Goal: Subscribe to service/newsletter

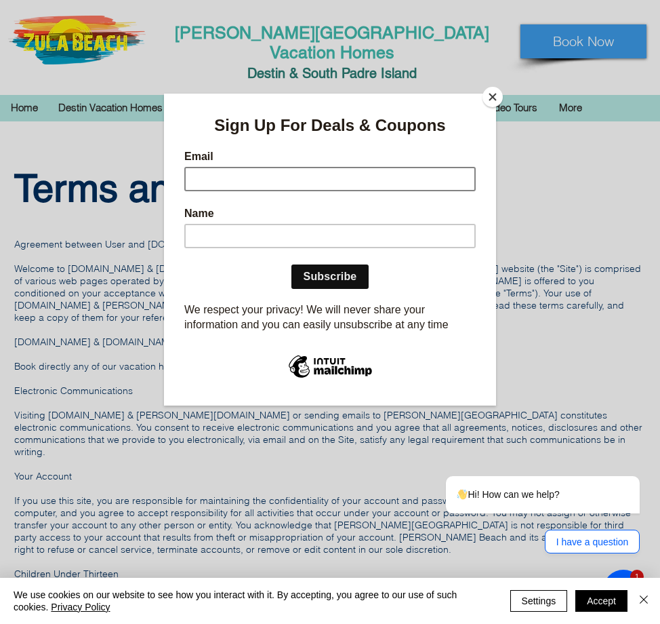
click at [237, 179] on input "Email" at bounding box center [329, 179] width 291 height 24
type input "freemang@plisd.net"
click at [204, 239] on input "Name" at bounding box center [329, 236] width 291 height 24
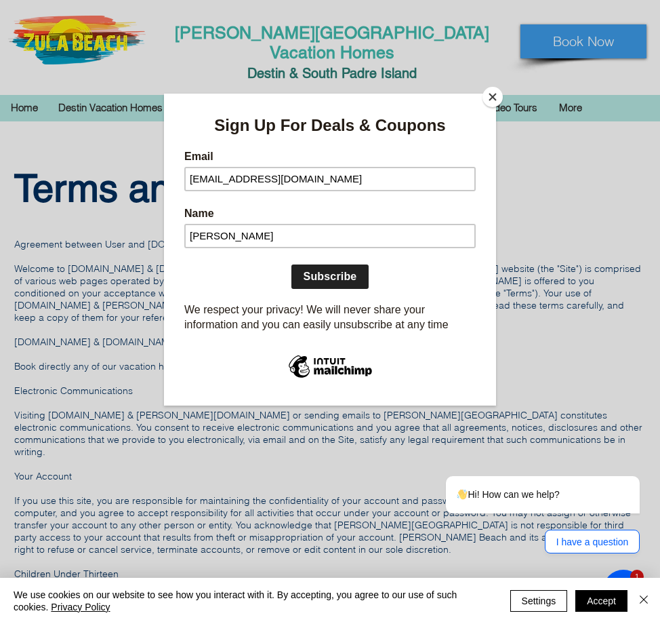
type input "Dale Freeman"
click at [325, 271] on input "Subscribe" at bounding box center [330, 276] width 78 height 24
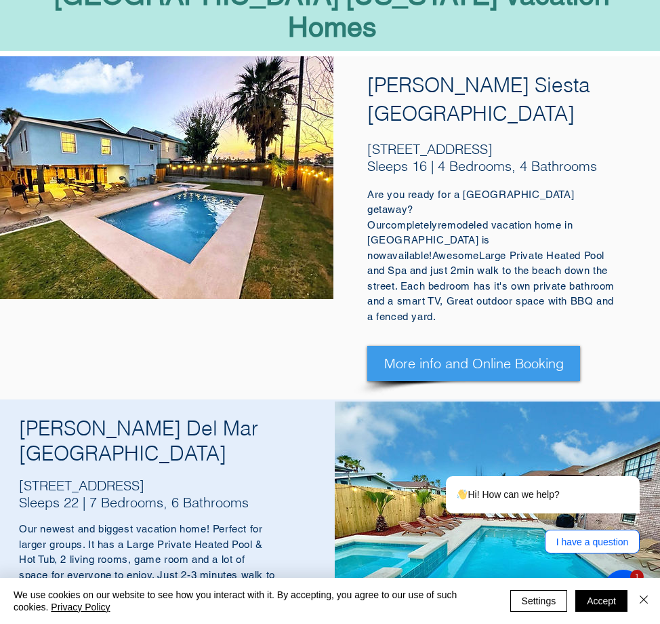
scroll to position [1762, 0]
